Goal: Task Accomplishment & Management: Complete application form

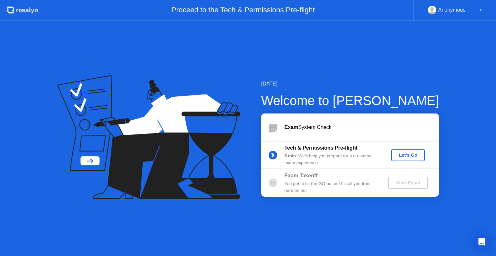
click at [412, 156] on div "Let's Go" at bounding box center [408, 155] width 29 height 5
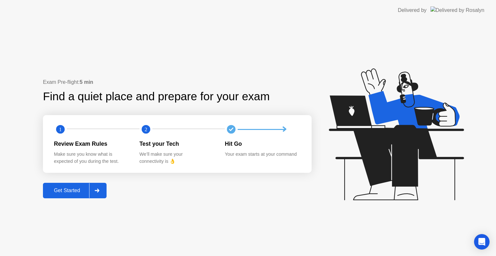
click at [69, 193] on div "Get Started" at bounding box center [67, 191] width 44 height 6
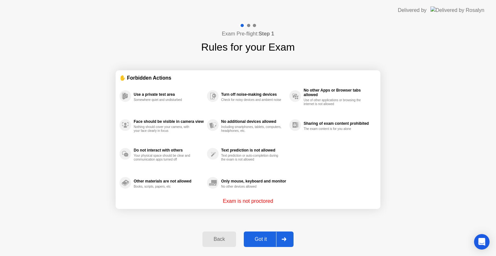
click at [261, 243] on button "Got it" at bounding box center [269, 240] width 50 height 16
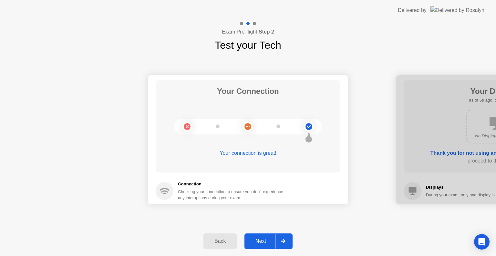
click at [261, 245] on div "Next" at bounding box center [260, 242] width 29 height 6
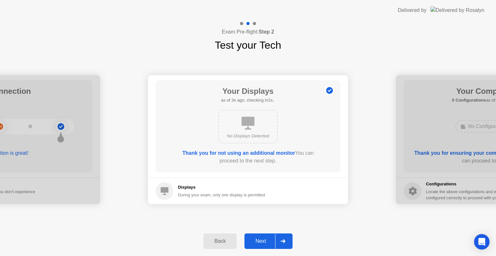
click at [261, 245] on div "Next" at bounding box center [260, 242] width 29 height 6
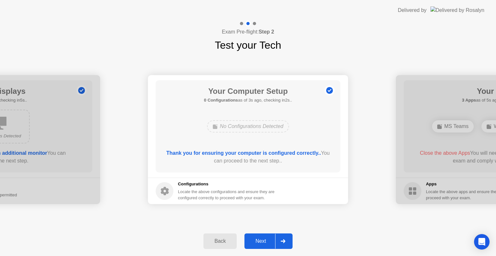
click at [261, 245] on div "Next" at bounding box center [260, 242] width 29 height 6
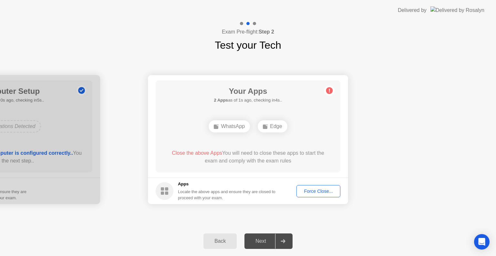
click at [311, 191] on div "Force Close..." at bounding box center [318, 191] width 39 height 5
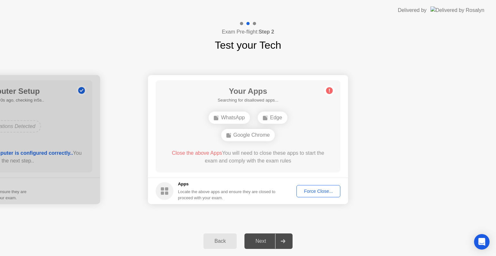
click at [262, 245] on div "Next" at bounding box center [260, 242] width 29 height 6
click at [309, 219] on div "Your Connection Your connection is great! Connection Checking your connection t…" at bounding box center [248, 140] width 496 height 174
click at [317, 191] on div "Force Close..." at bounding box center [318, 191] width 39 height 5
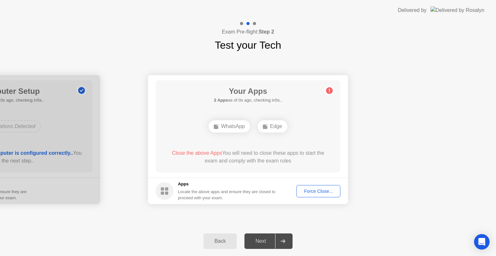
click at [311, 196] on button "Force Close..." at bounding box center [319, 191] width 44 height 12
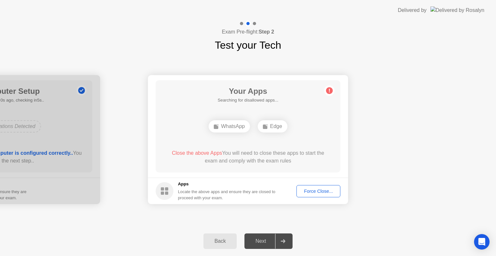
click at [316, 223] on div "Your Connection Your connection is great! Connection Checking your connection t…" at bounding box center [248, 140] width 496 height 174
click at [320, 195] on button "Force Close..." at bounding box center [319, 191] width 44 height 12
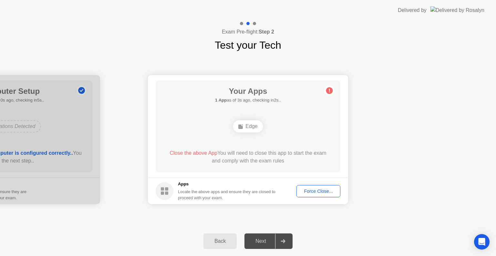
click at [263, 239] on div "Next" at bounding box center [260, 242] width 29 height 6
click at [307, 144] on div "Your Apps Searching for disallowed apps... Edge Close the above App You will ne…" at bounding box center [248, 126] width 185 height 92
click at [327, 219] on div "Your Connection Your connection is great! Connection Checking your connection t…" at bounding box center [248, 140] width 496 height 174
click at [318, 187] on button "Force Close..." at bounding box center [319, 191] width 44 height 12
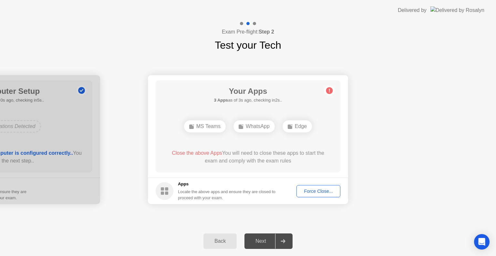
click at [318, 199] on footer "Apps Locate the above apps and ensure they are closed to proceed with your exam…" at bounding box center [248, 191] width 200 height 26
click at [316, 193] on div "Force Close..." at bounding box center [318, 191] width 39 height 5
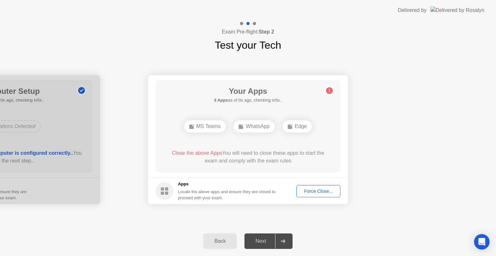
click at [314, 193] on div "Force Close..." at bounding box center [318, 191] width 39 height 5
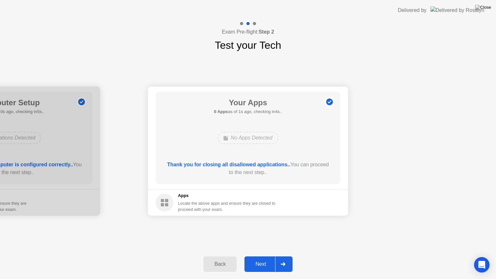
click at [257, 256] on div "Next" at bounding box center [260, 264] width 29 height 6
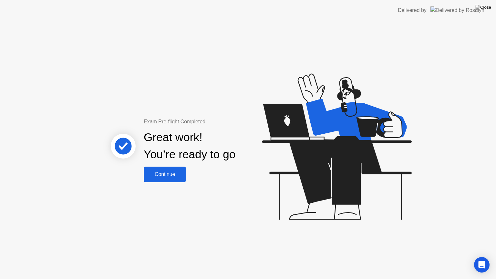
click at [175, 178] on button "Continue" at bounding box center [165, 175] width 42 height 16
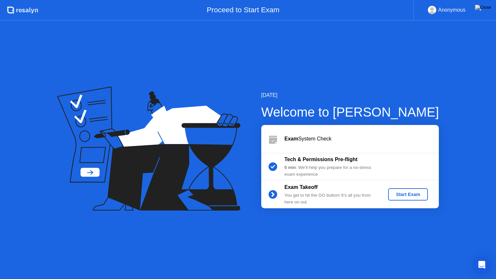
click at [403, 194] on div "Start Exam" at bounding box center [408, 194] width 35 height 5
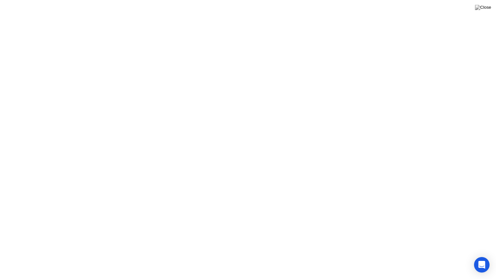
click div
click at [267, 256] on button "Exam Rules" at bounding box center [277, 269] width 34 height 6
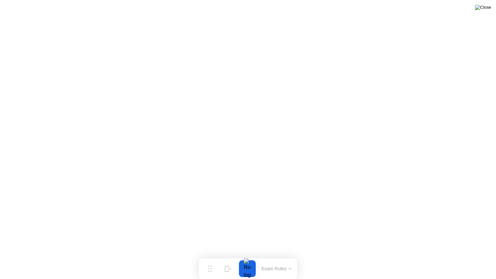
click at [487, 10] on img at bounding box center [483, 7] width 16 height 5
click at [273, 256] on button "Exam Rules" at bounding box center [277, 269] width 34 height 6
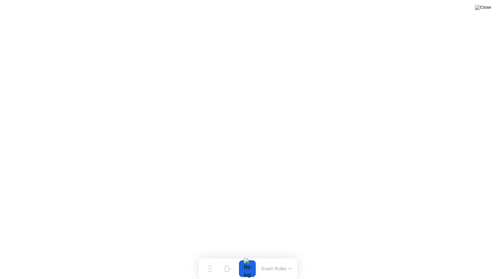
click at [487, 4] on button at bounding box center [483, 7] width 19 height 8
click at [487, 8] on img at bounding box center [483, 7] width 16 height 5
click at [274, 256] on div at bounding box center [248, 279] width 496 height 0
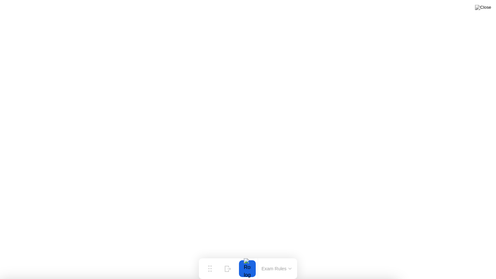
click at [222, 256] on button "Hide" at bounding box center [228, 268] width 17 height 17
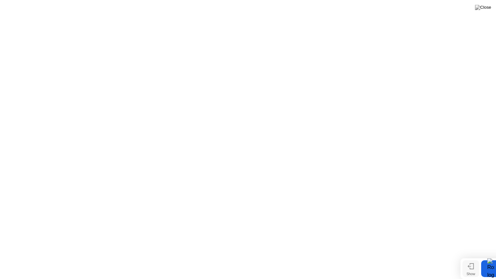
click at [474, 256] on button "Show" at bounding box center [471, 268] width 17 height 17
click at [208, 256] on icon at bounding box center [210, 266] width 4 height 6
click at [247, 256] on div at bounding box center [248, 268] width 14 height 17
click at [267, 256] on button "Exam Rules" at bounding box center [277, 269] width 34 height 6
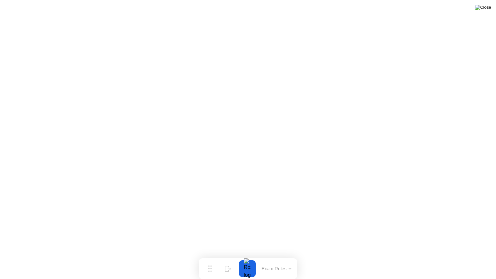
click at [488, 7] on img at bounding box center [483, 7] width 16 height 5
